Goal: Book appointment/travel/reservation

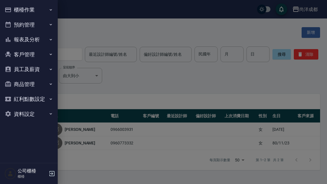
scroll to position [18, 0]
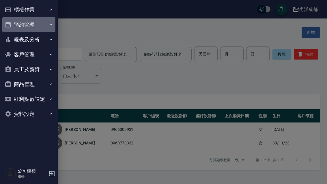
click at [29, 25] on button "預約管理" at bounding box center [28, 24] width 53 height 15
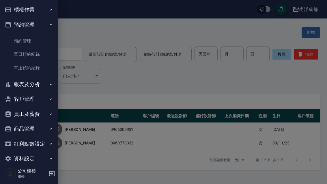
click at [33, 43] on link "預約管理" at bounding box center [28, 40] width 53 height 13
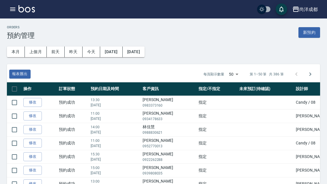
click at [15, 11] on icon "button" at bounding box center [12, 8] width 5 height 3
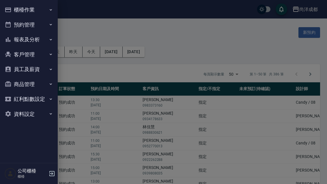
click at [52, 12] on button "櫃檯作業" at bounding box center [28, 9] width 53 height 15
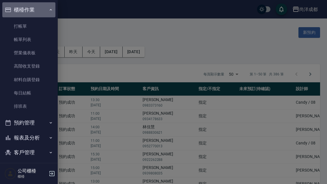
click at [44, 12] on button "櫃檯作業" at bounding box center [28, 9] width 53 height 15
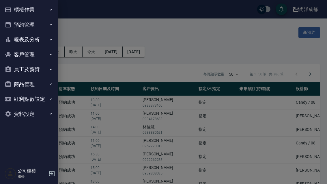
click at [39, 26] on button "預約管理" at bounding box center [28, 24] width 53 height 15
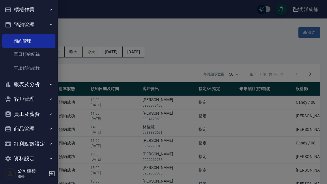
click at [37, 56] on link "單日預約紀錄" at bounding box center [28, 54] width 53 height 13
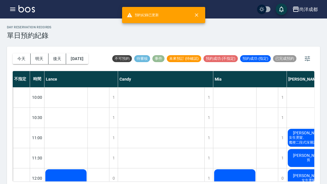
click at [19, 61] on button "今天" at bounding box center [22, 58] width 18 height 11
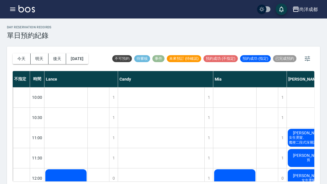
click at [22, 58] on button "今天" at bounding box center [22, 58] width 18 height 11
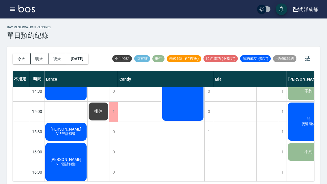
scroll to position [188, 0]
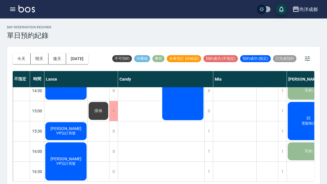
click at [75, 20] on div "[PERSON_NAME]VIP設計剪髮" at bounding box center [65, 0] width 43 height 40
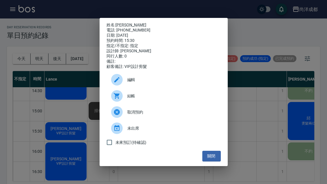
click at [209, 161] on button "關閉" at bounding box center [211, 156] width 18 height 11
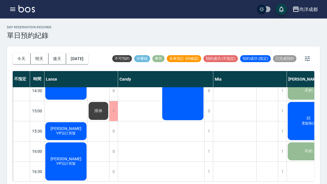
click at [37, 59] on button "明天" at bounding box center [40, 58] width 18 height 11
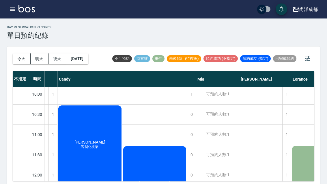
scroll to position [3, 61]
click at [20, 62] on button "今天" at bounding box center [22, 58] width 18 height 11
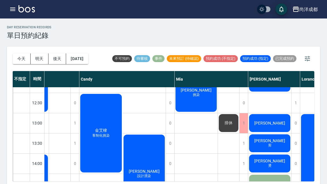
click at [21, 61] on button "今天" at bounding box center [22, 58] width 18 height 11
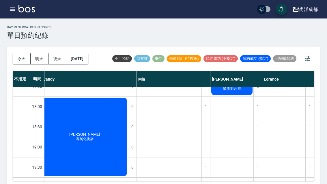
scroll to position [313, 76]
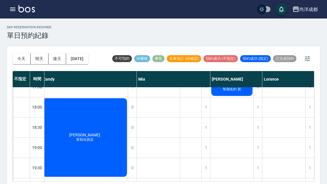
click at [259, 130] on div "1" at bounding box center [257, 127] width 9 height 20
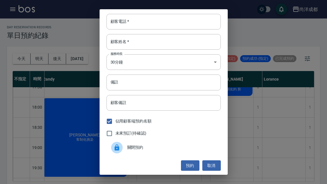
click at [159, 23] on input "顧客電話   *" at bounding box center [163, 22] width 114 height 16
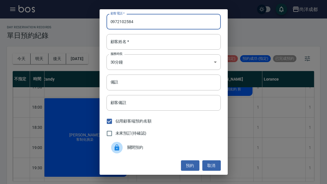
type input "0972102584"
click at [158, 43] on input "顧客姓名   *" at bounding box center [163, 42] width 114 height 16
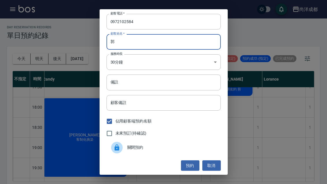
type input "郭"
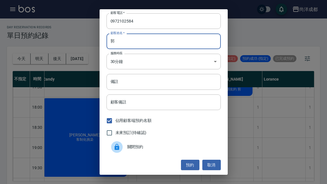
scroll to position [20, 0]
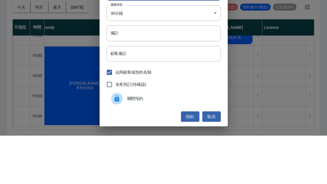
click at [270, 40] on div "顧客電話   * [PHONE_NUMBER] 顧客電話   * 顧客姓名   * 郭 顧客姓名   * 服務時長 30分鐘 1 服務時長 備註 備註 顧客備…" at bounding box center [163, 92] width 327 height 184
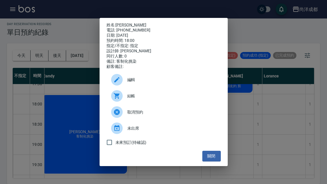
click at [63, 128] on div "姓名: [PERSON_NAME] 電話: [PHONE_NUMBER] 日期: [DATE] 預約時間: 18:00 指定/不指定: 指定 設計師: [PE…" at bounding box center [163, 92] width 327 height 184
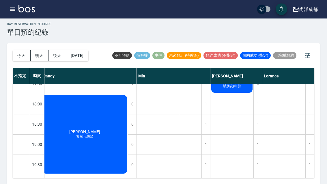
click at [255, 114] on div "1" at bounding box center [257, 124] width 9 height 20
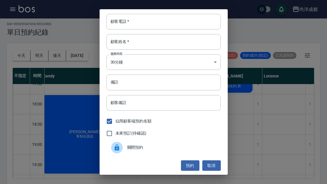
scroll to position [0, 0]
click at [258, 129] on div "顧客電話   * 顧客電話   * 顧客姓名   * 顧客姓名   * 服務時長 30分鐘 1 服務時長 備註 備註 顧客備註 顧客備註 佔用顧客端預約名額 …" at bounding box center [163, 92] width 327 height 184
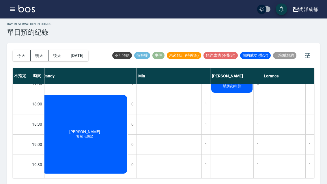
scroll to position [313, 76]
click at [259, 114] on div "1" at bounding box center [257, 124] width 9 height 20
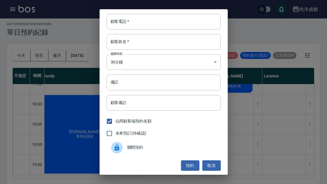
click at [166, 21] on input "顧客電話   *" at bounding box center [163, 22] width 114 height 16
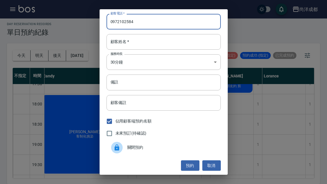
type input "0972102584"
click at [154, 45] on input "顧客姓名   *" at bounding box center [163, 42] width 114 height 16
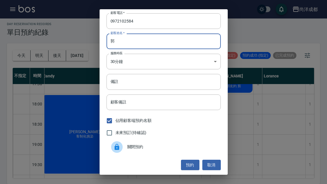
scroll to position [1, 0]
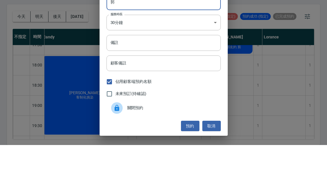
type input "郭"
click at [136, 74] on input "備註" at bounding box center [163, 82] width 114 height 16
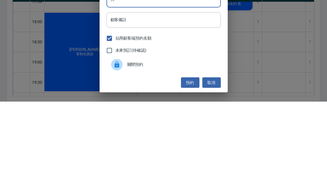
type input "剪"
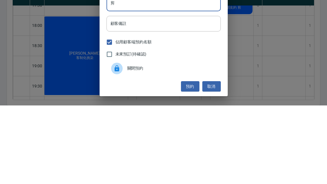
click at [192, 159] on button "預約" at bounding box center [190, 164] width 18 height 11
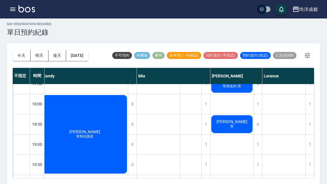
scroll to position [0, 0]
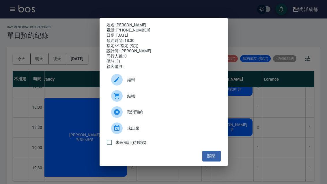
click at [210, 161] on button "關閉" at bounding box center [211, 156] width 18 height 11
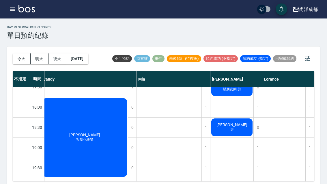
click at [16, 62] on button "今天" at bounding box center [22, 58] width 18 height 11
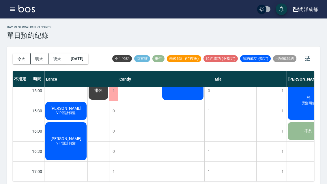
scroll to position [210, 0]
